Goal: Book appointment/travel/reservation

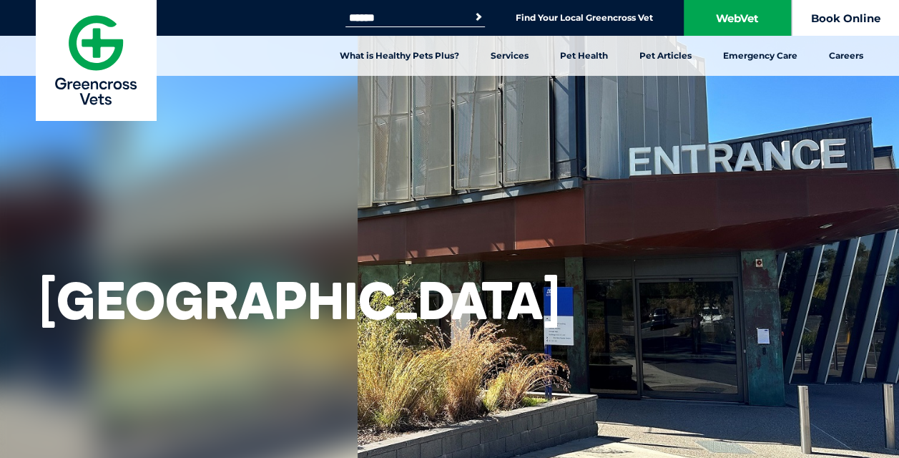
click at [837, 18] on link "Book Online" at bounding box center [845, 18] width 107 height 36
click at [406, 17] on input "Search for:" at bounding box center [407, 17] width 122 height 11
type input "********"
click at [471, 10] on button "Search" at bounding box center [478, 17] width 14 height 14
